Goal: Task Accomplishment & Management: Contribute content

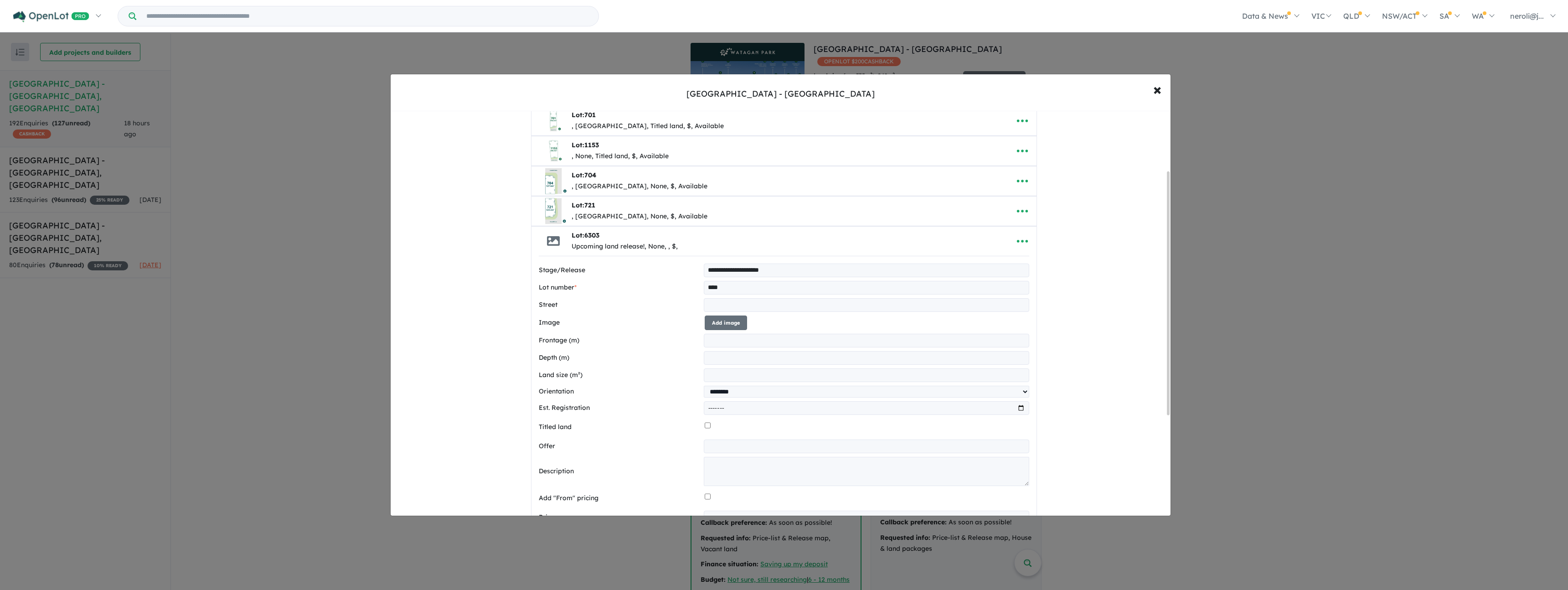
scroll to position [267, 0]
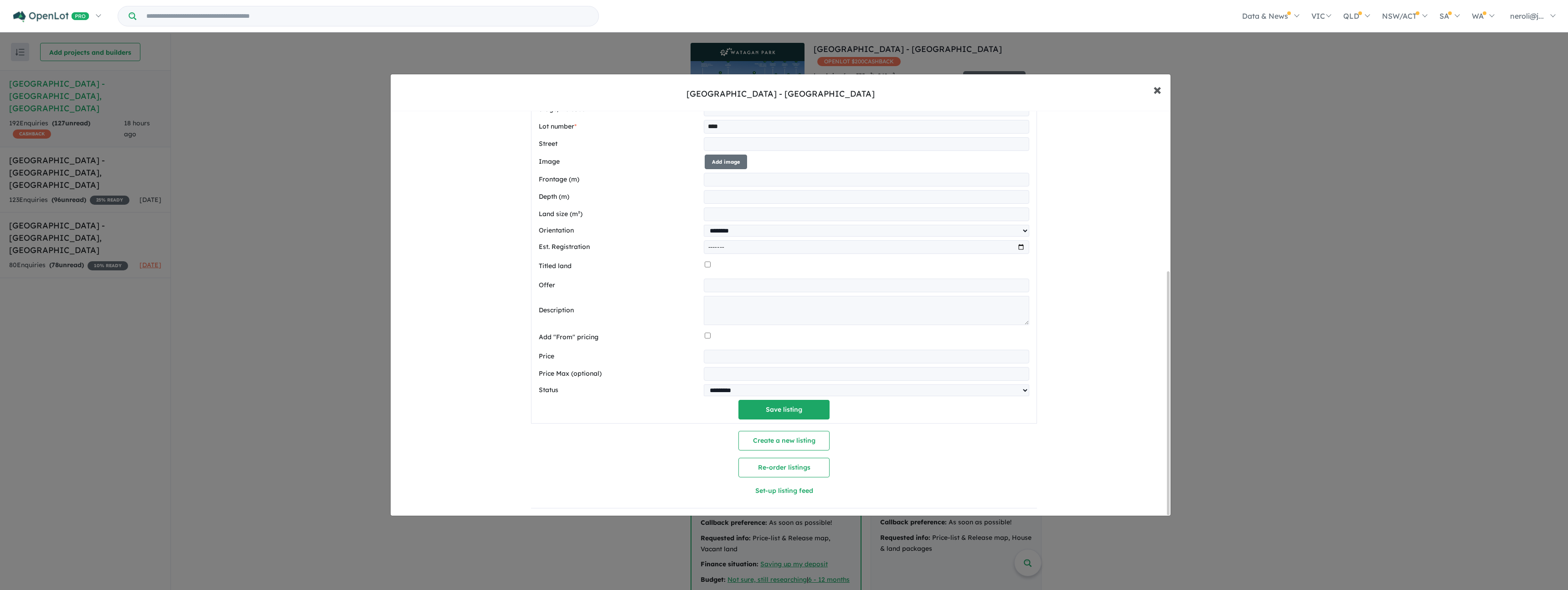
click at [1157, 94] on span "×" at bounding box center [1157, 89] width 8 height 19
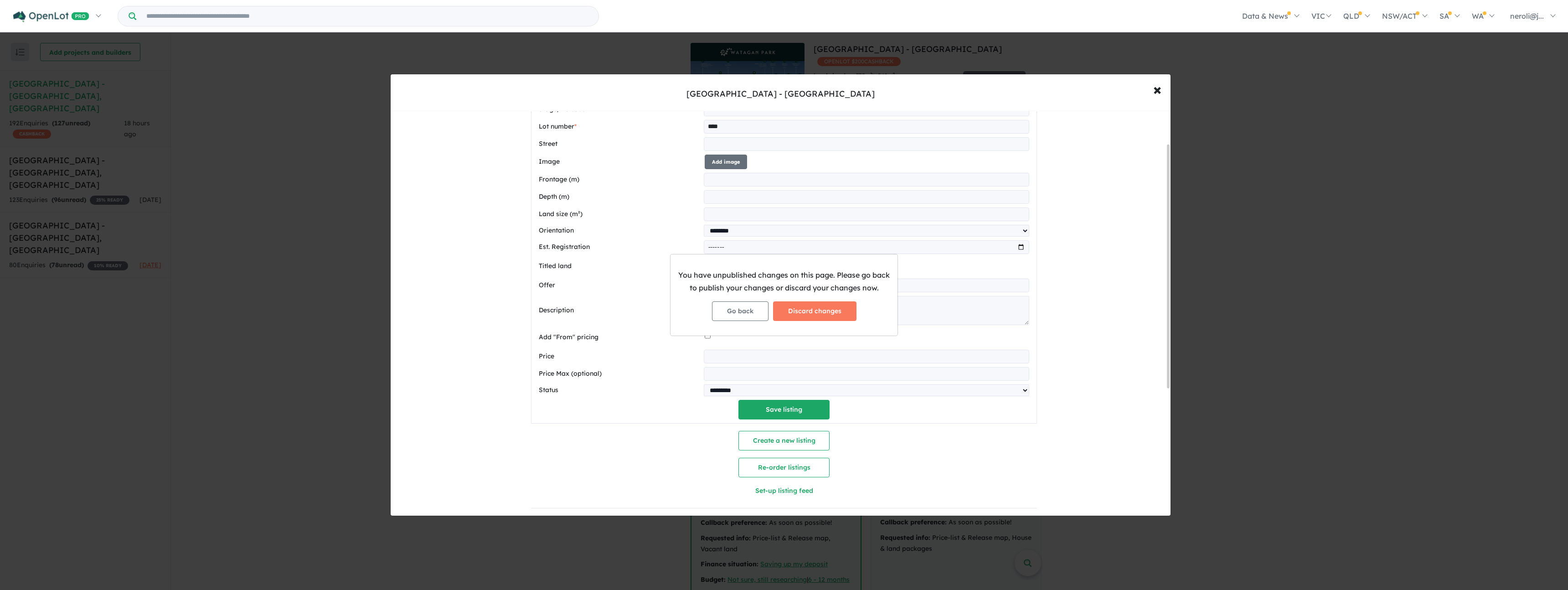
scroll to position [54, 0]
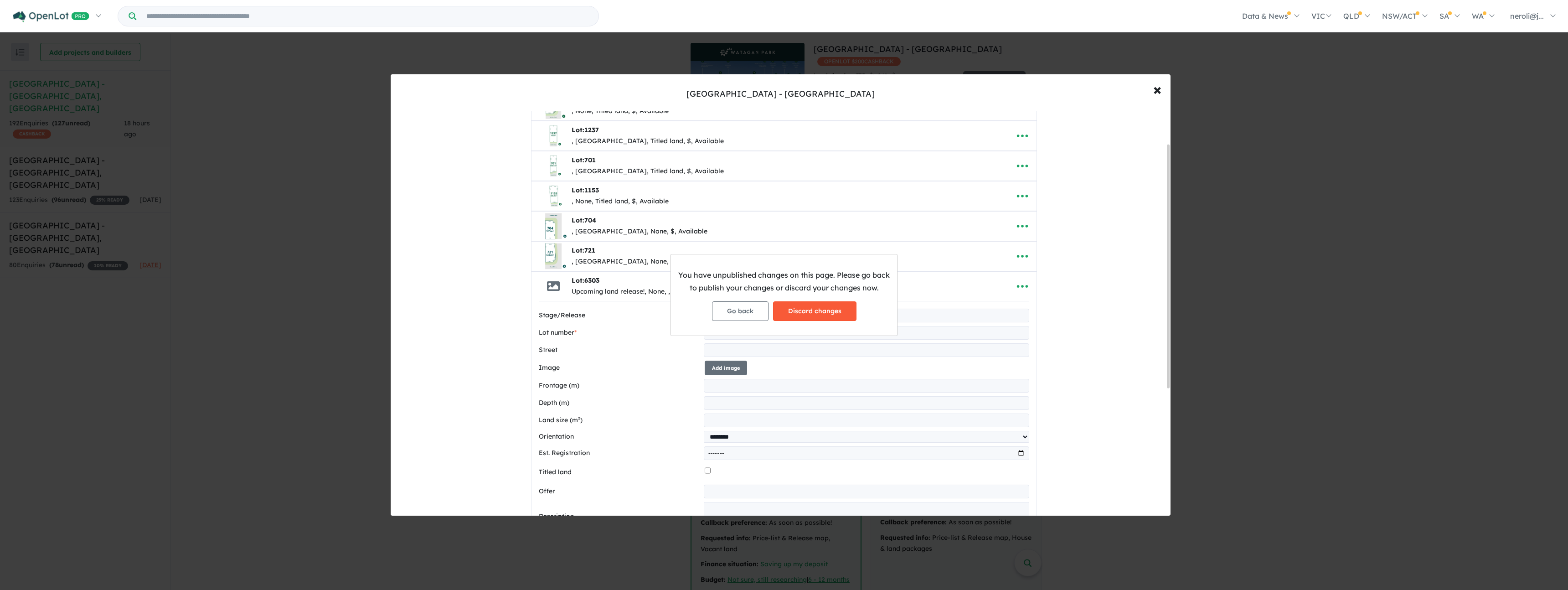
click at [799, 313] on button "Discard changes" at bounding box center [814, 311] width 83 height 19
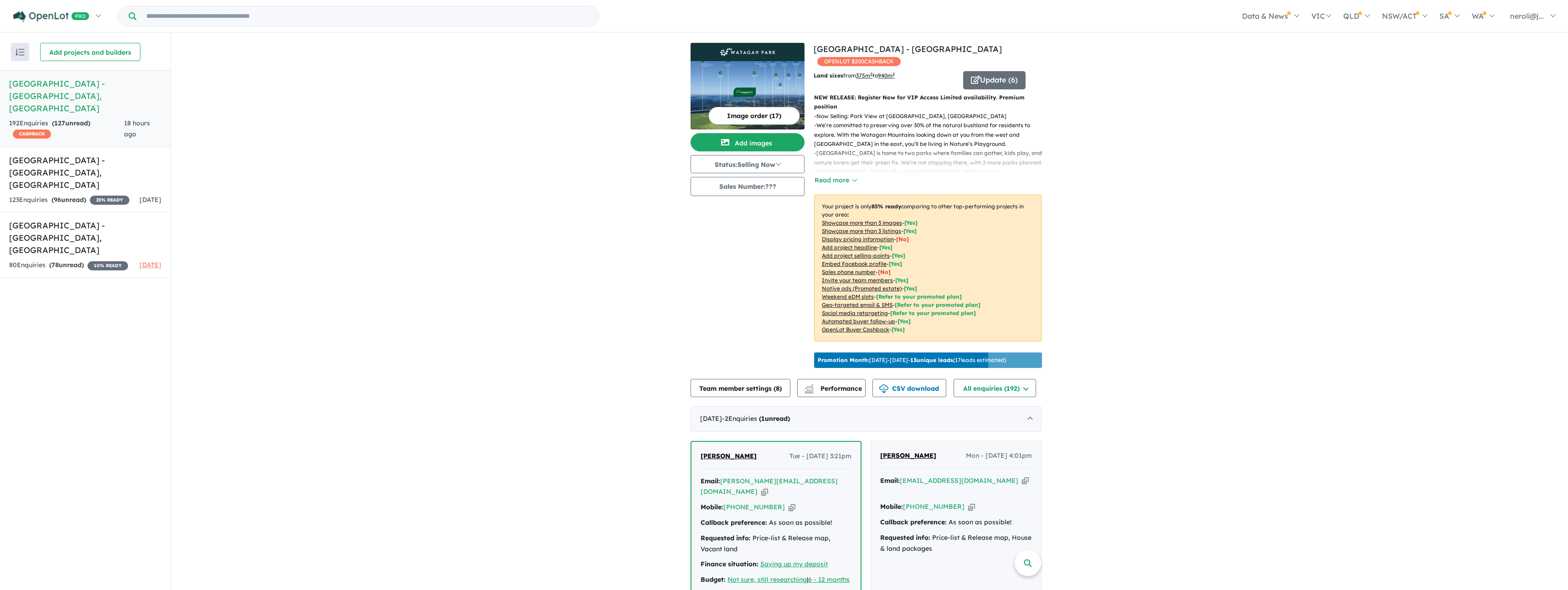
scroll to position [0, 0]
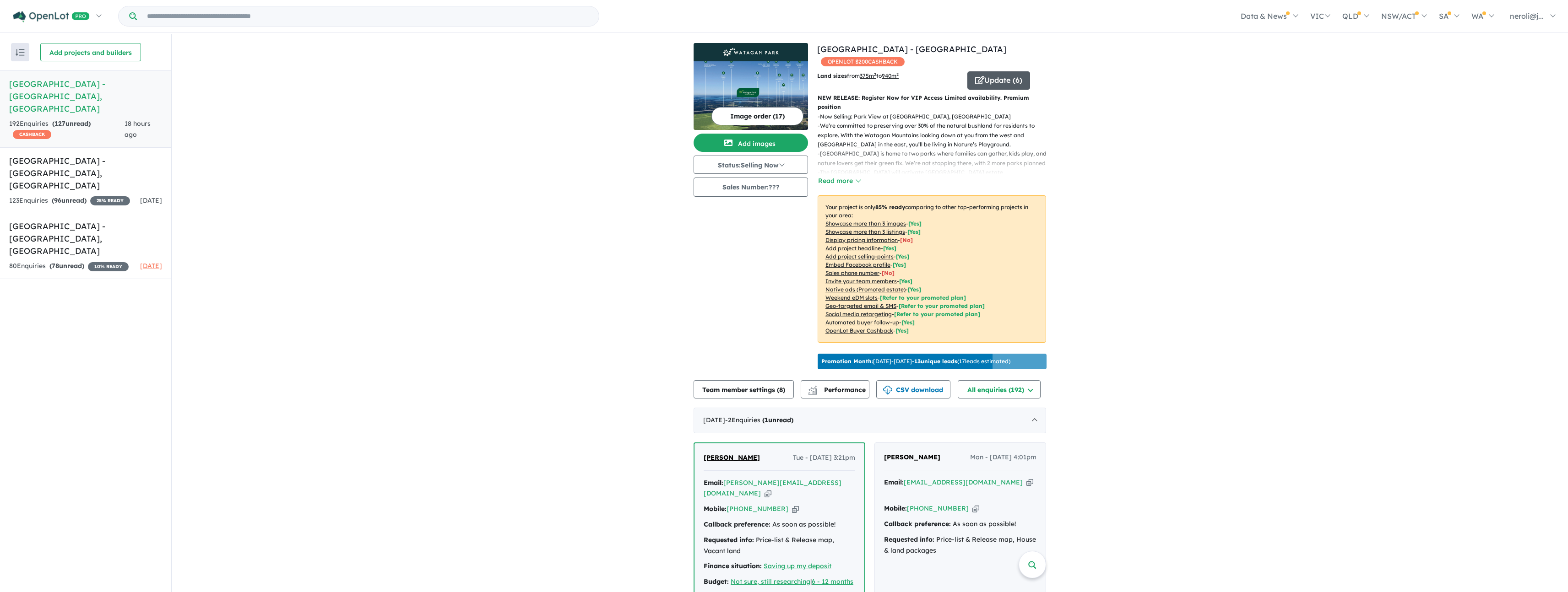
click at [976, 79] on icon "button" at bounding box center [979, 79] width 9 height 8
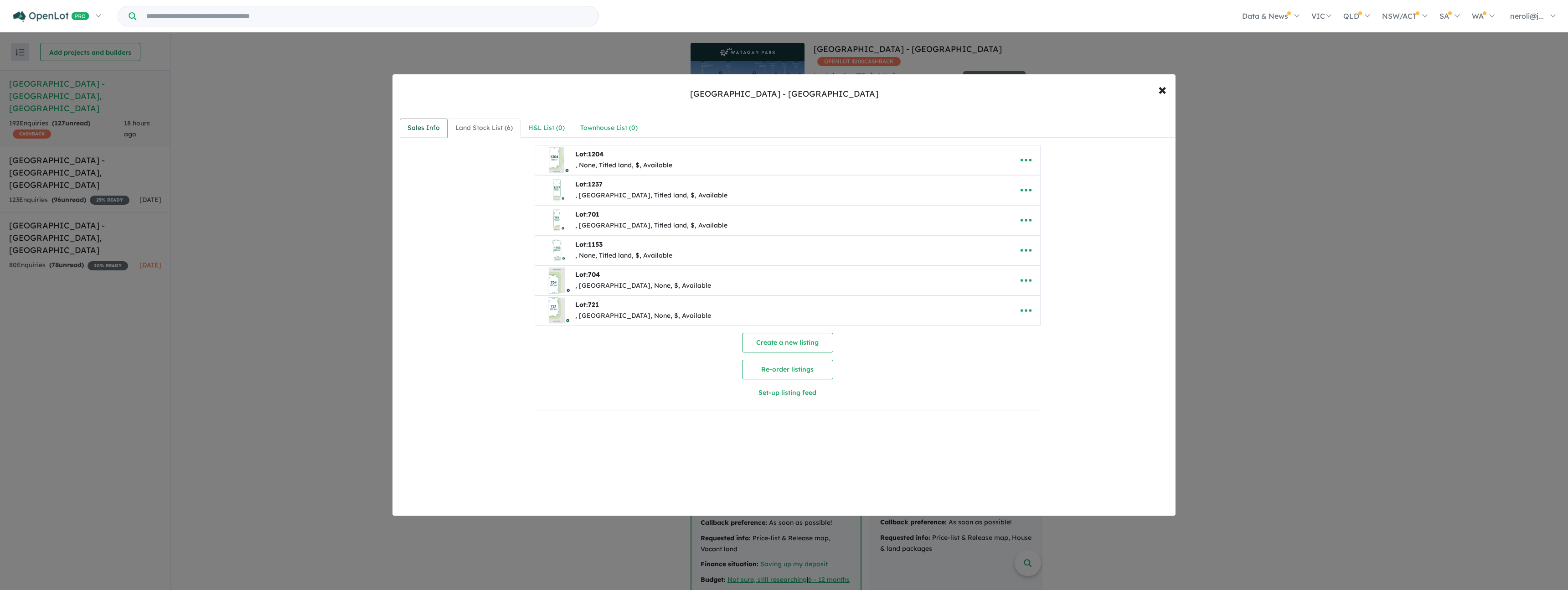
click at [431, 133] on div "Sales Info" at bounding box center [423, 128] width 32 height 11
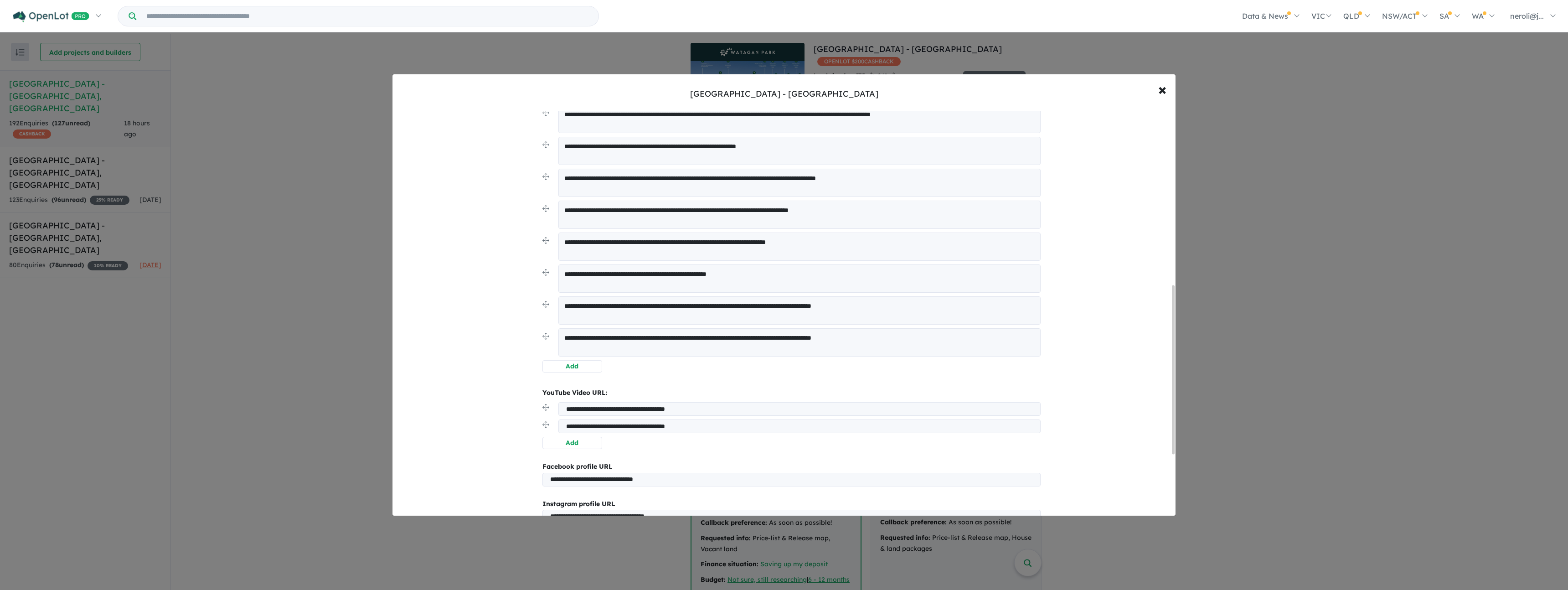
scroll to position [566, 0]
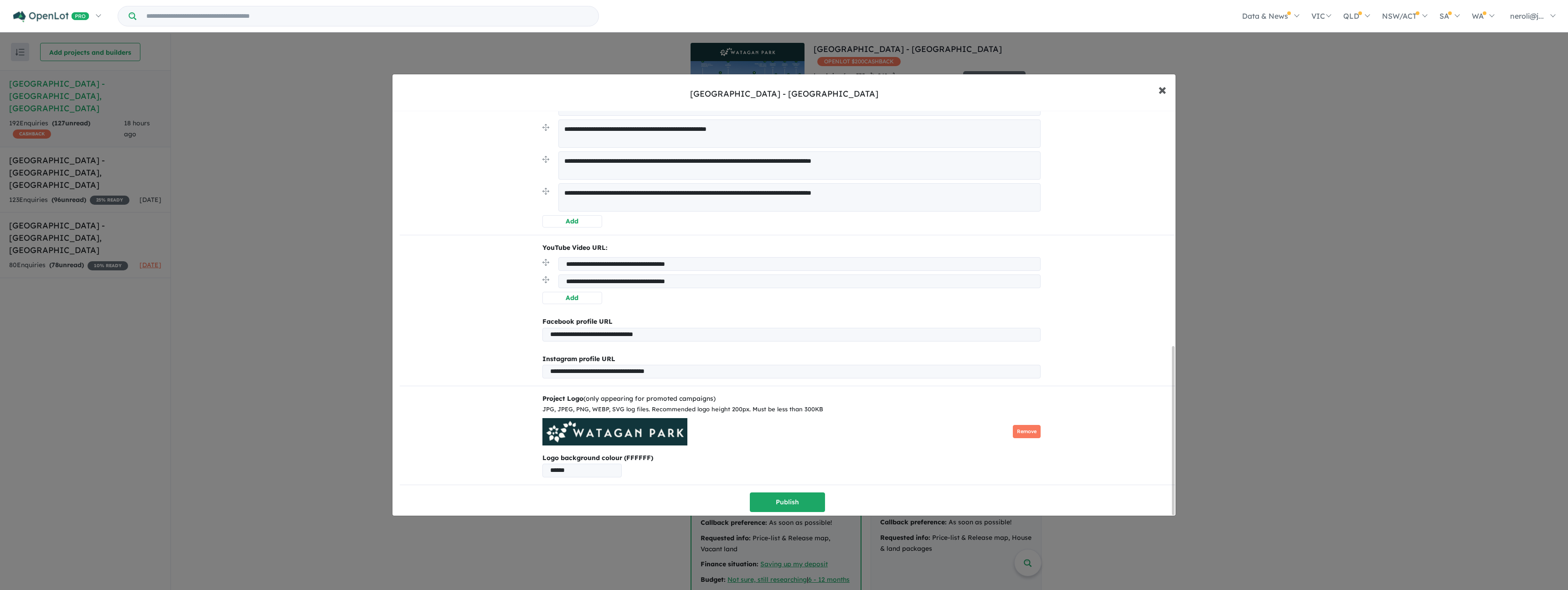
click at [1163, 86] on span "×" at bounding box center [1162, 89] width 8 height 19
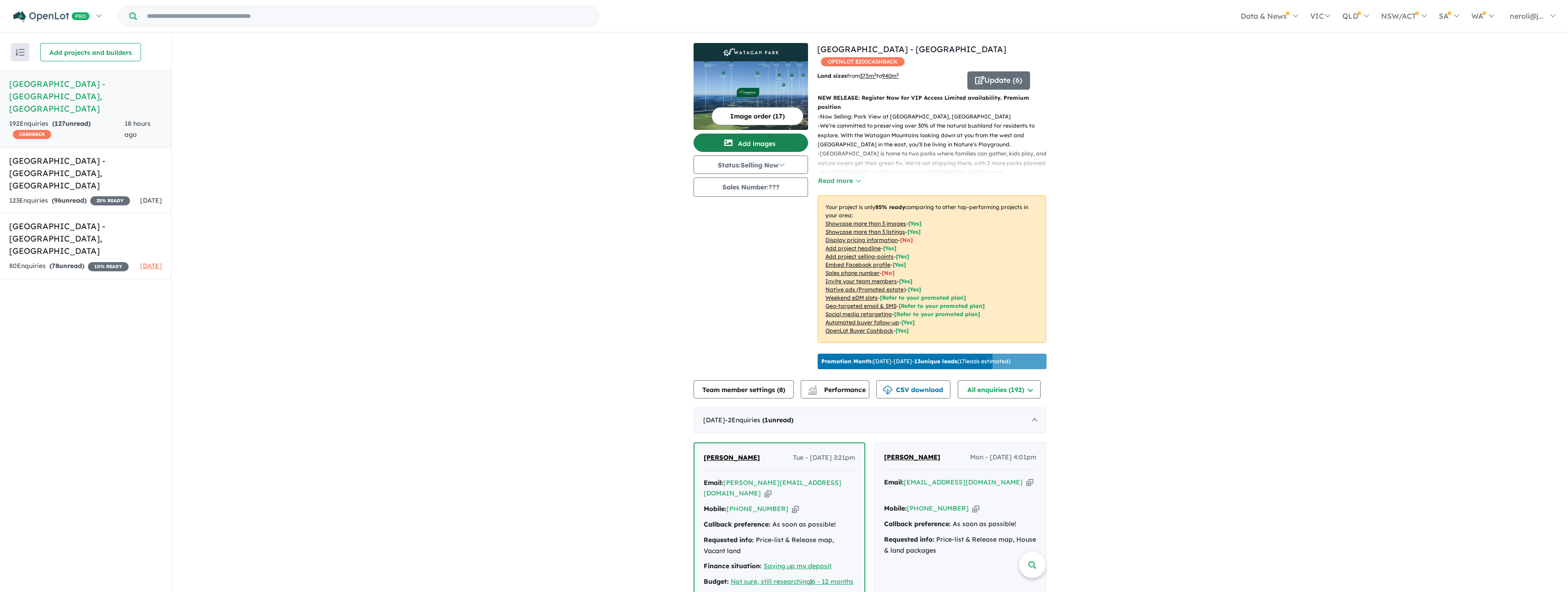
click at [759, 145] on button "Add images" at bounding box center [750, 143] width 114 height 18
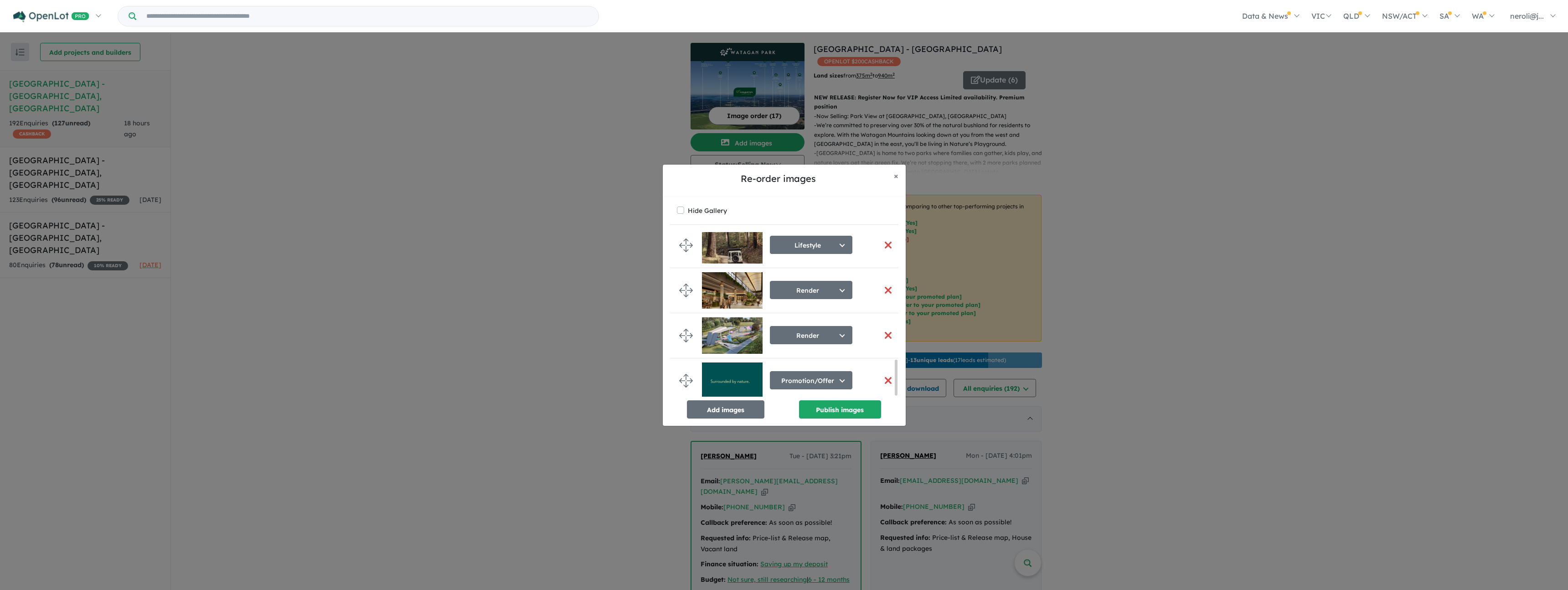
scroll to position [599, 0]
click at [894, 172] on span "×" at bounding box center [895, 175] width 4 height 10
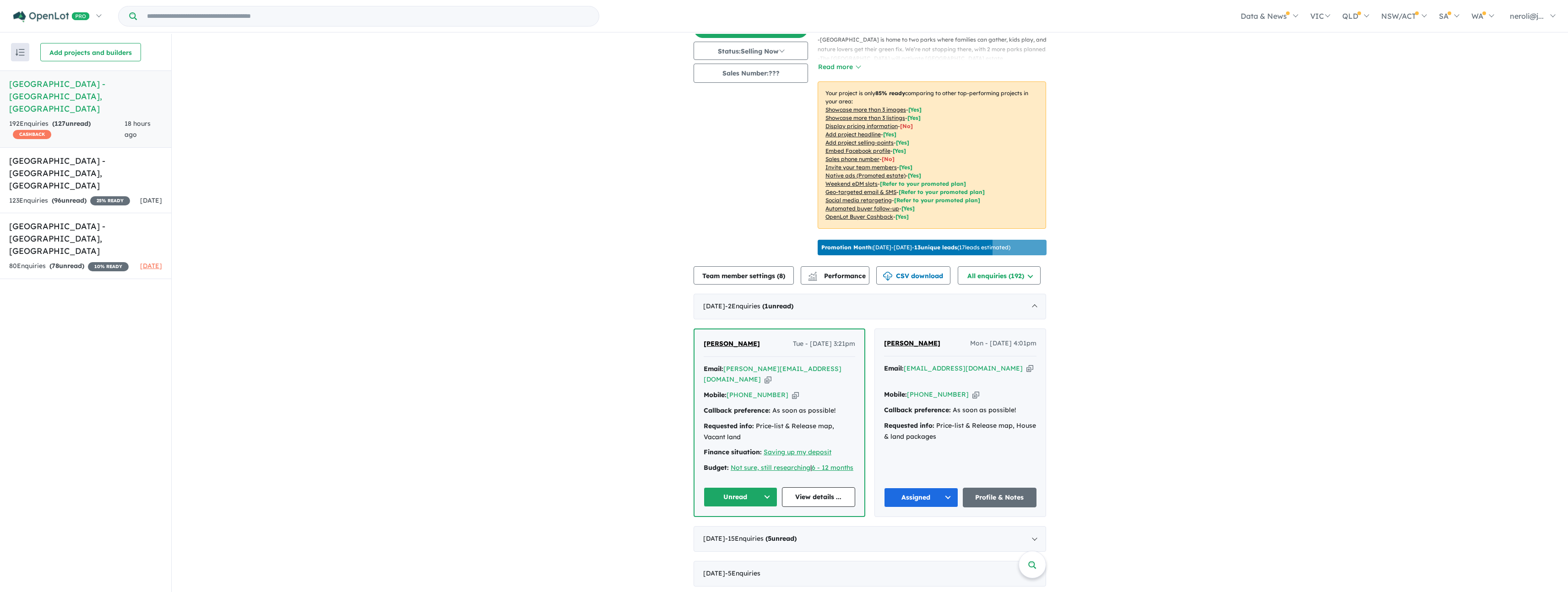
scroll to position [0, 0]
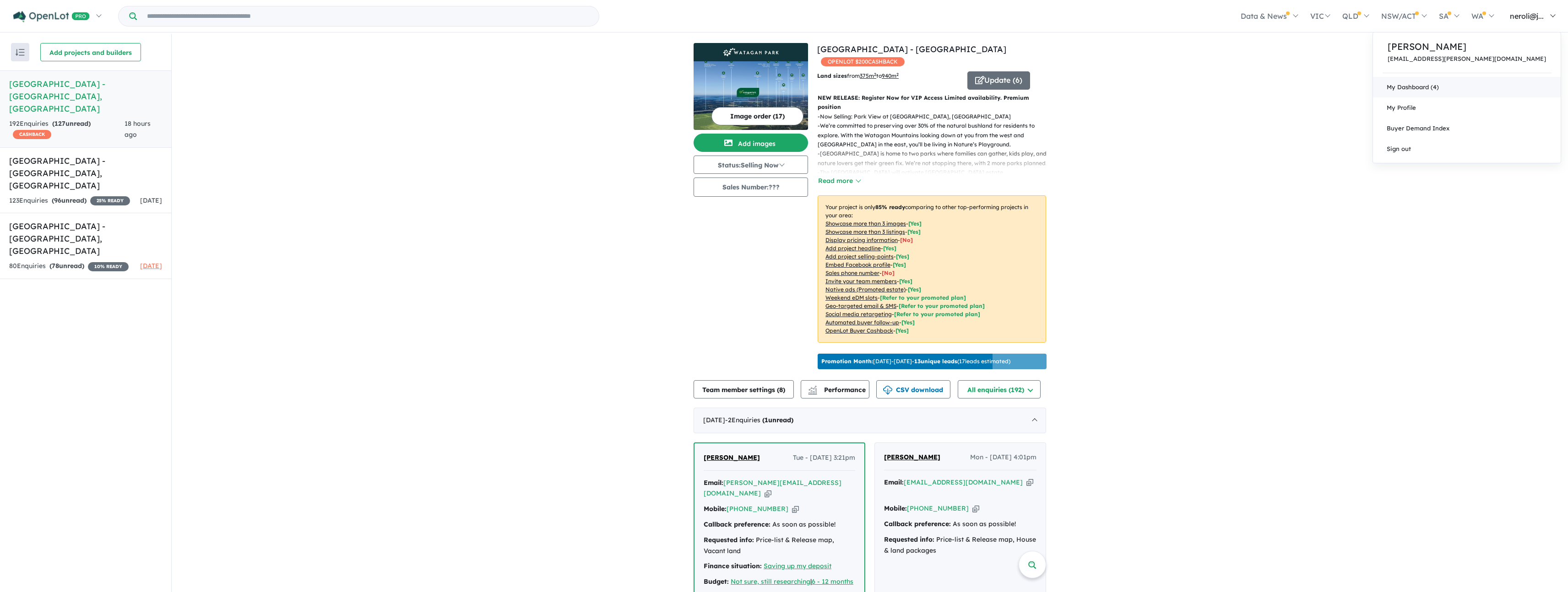
click at [1503, 95] on link "My Dashboard (4)" at bounding box center [1467, 87] width 188 height 21
click at [1010, 78] on button "Update ( 6 )" at bounding box center [998, 81] width 63 height 18
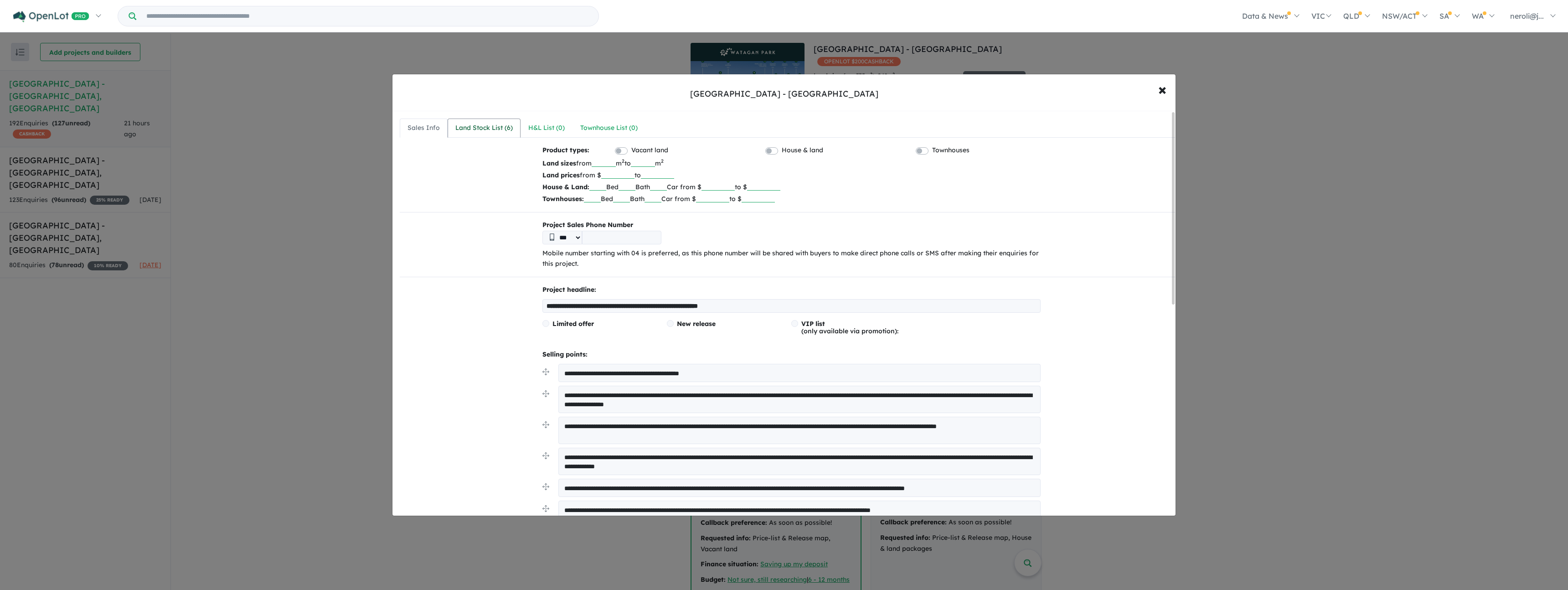
click at [472, 124] on div "Land Stock List ( 6 )" at bounding box center [484, 128] width 57 height 11
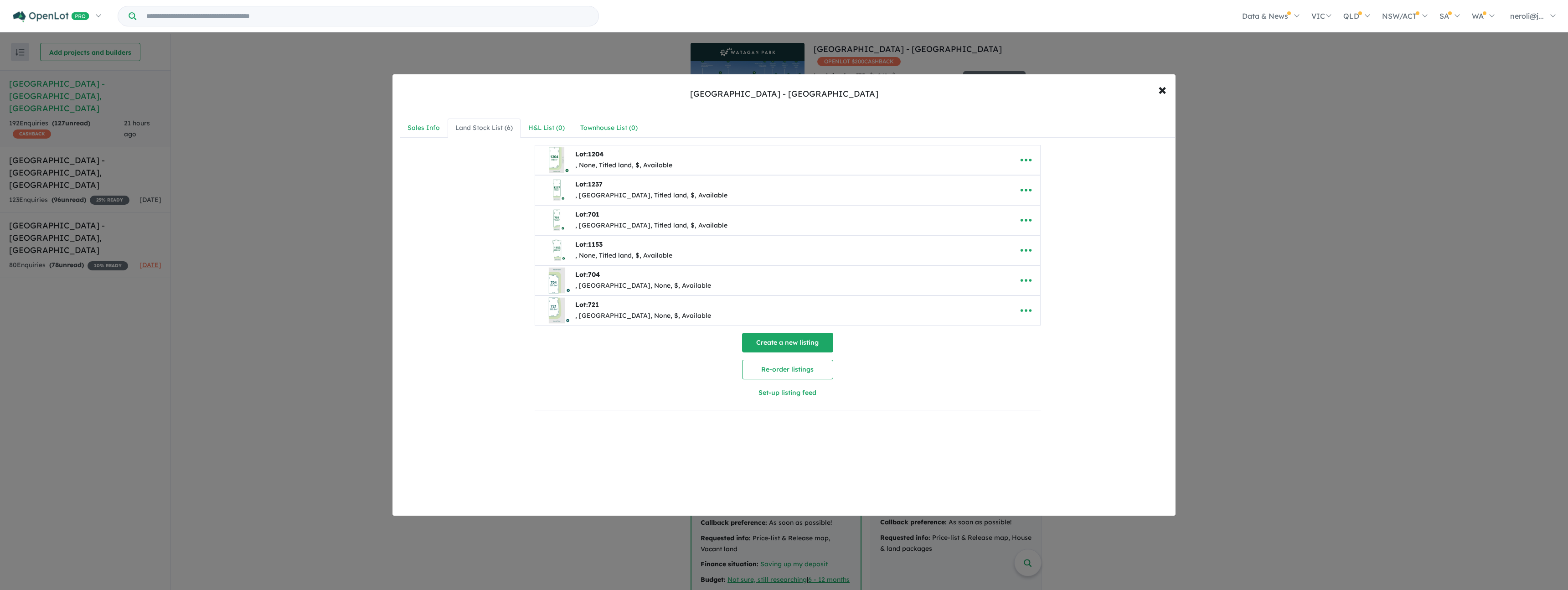
click at [805, 342] on button "Create a new listing" at bounding box center [788, 343] width 91 height 19
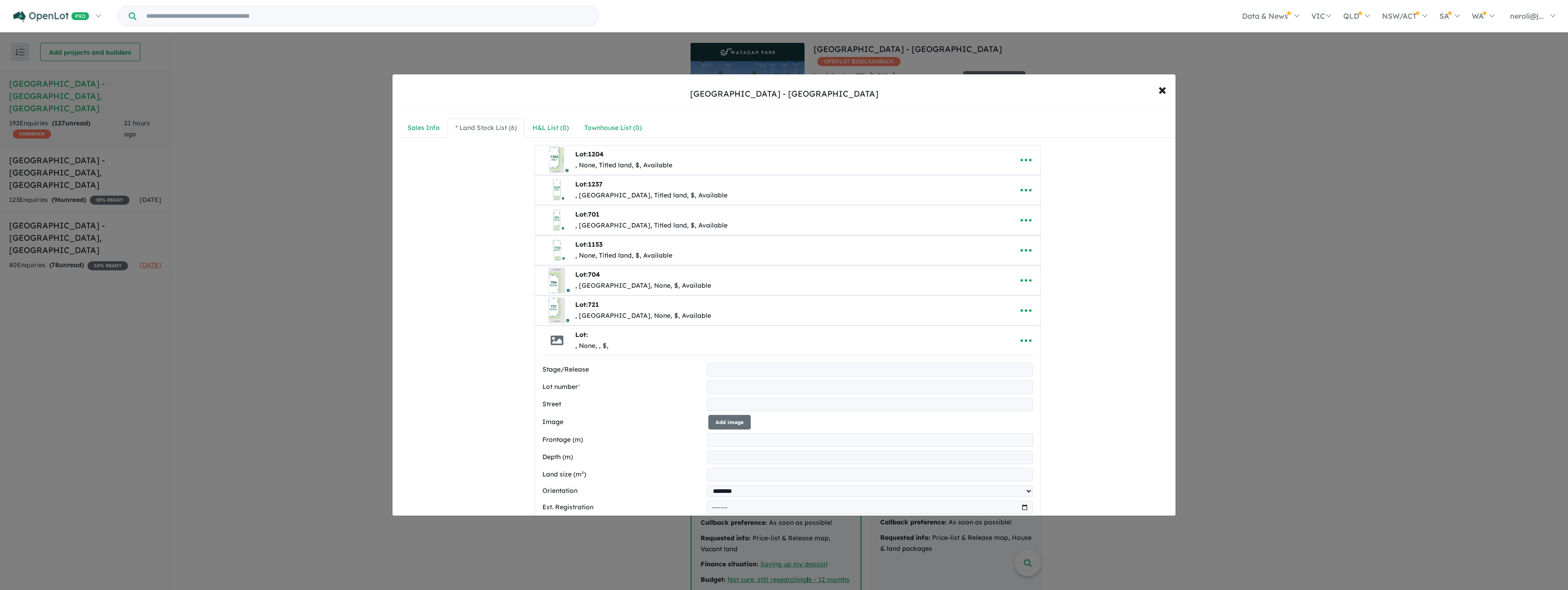
click at [721, 381] on input "text" at bounding box center [869, 387] width 326 height 13
type input "****"
click at [754, 410] on input "text" at bounding box center [869, 404] width 326 height 13
type input "*"
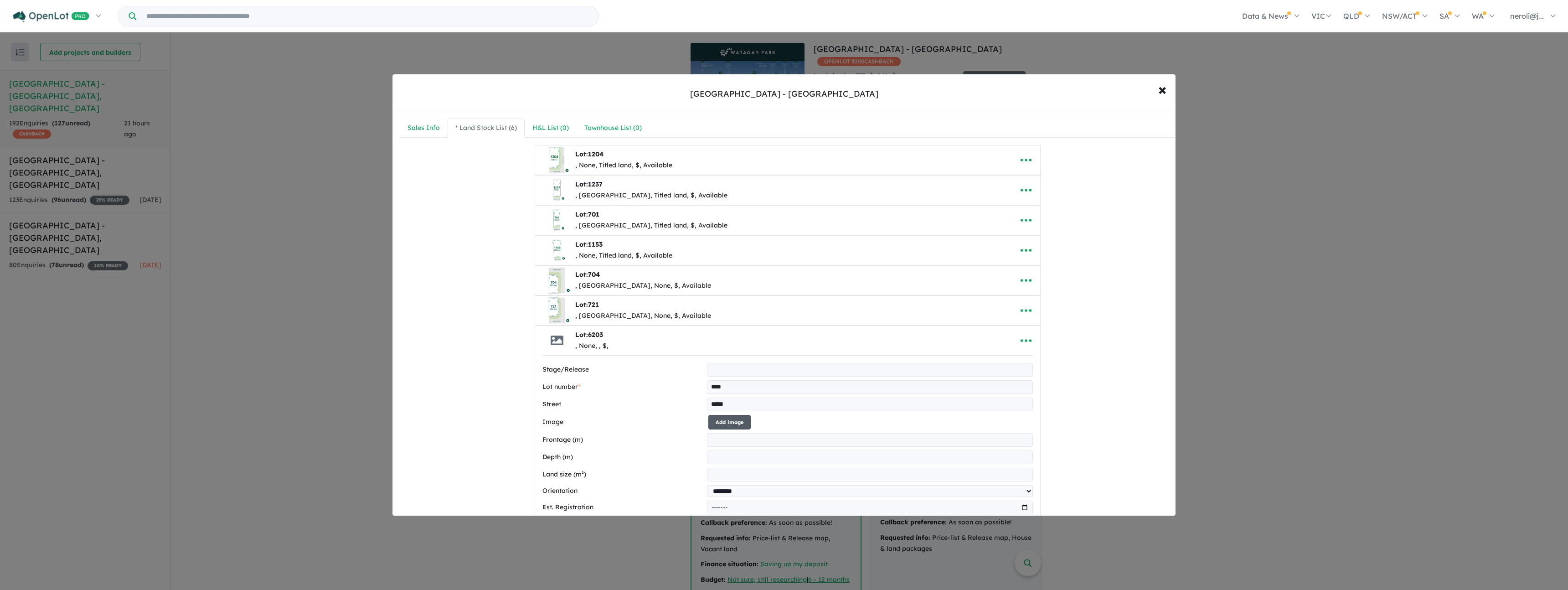
type input "**********"
